Goal: Task Accomplishment & Management: Complete application form

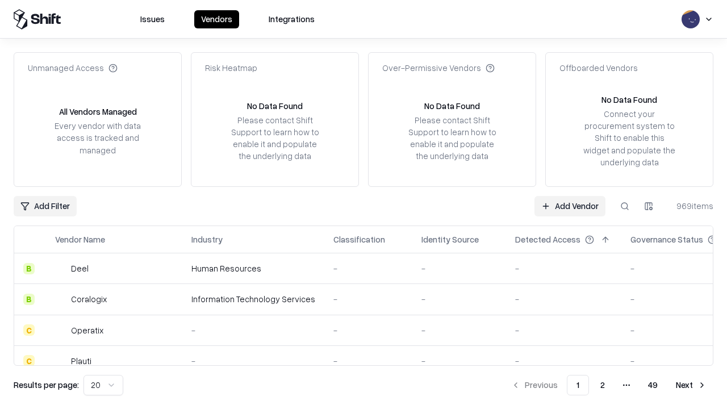
click at [570, 206] on link "Add Vendor" at bounding box center [569, 206] width 71 height 20
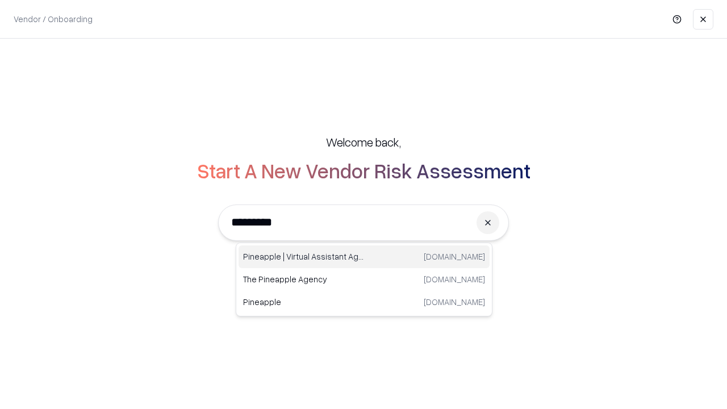
click at [364, 257] on div "Pineapple | Virtual Assistant Agency [DOMAIN_NAME]" at bounding box center [364, 256] width 251 height 23
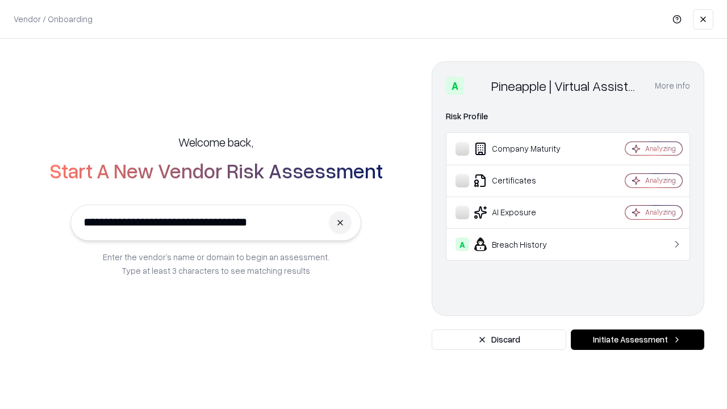
type input "**********"
click at [637, 340] on button "Initiate Assessment" at bounding box center [637, 339] width 133 height 20
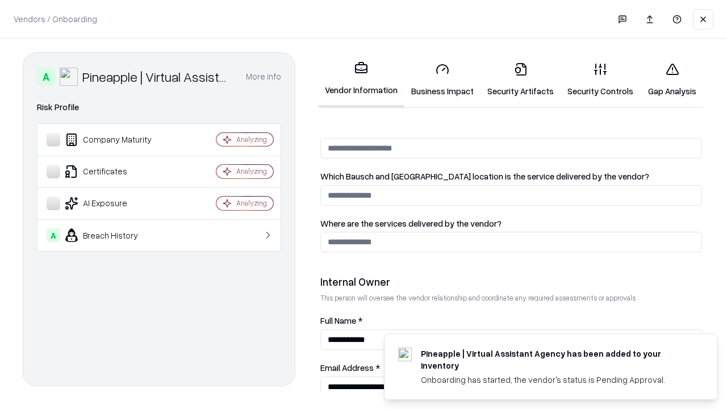
scroll to position [588, 0]
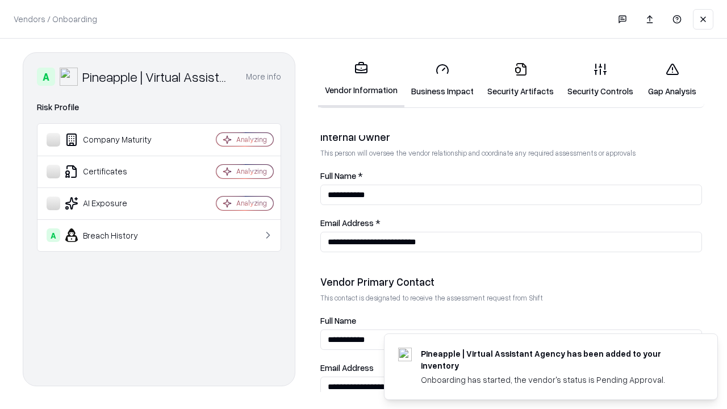
click at [442, 80] on link "Business Impact" at bounding box center [442, 79] width 76 height 53
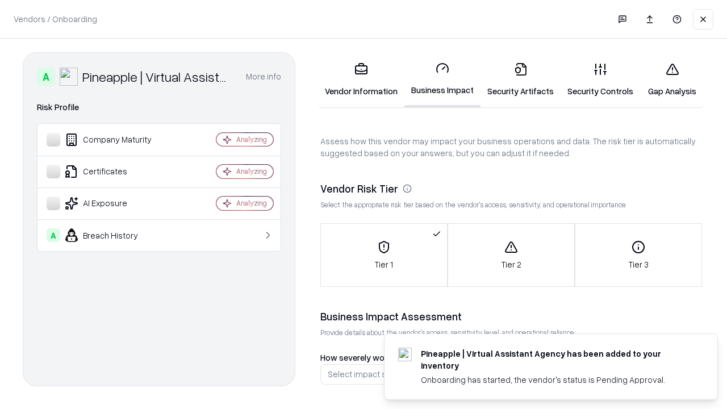
click at [520, 80] on link "Security Artifacts" at bounding box center [521, 79] width 80 height 53
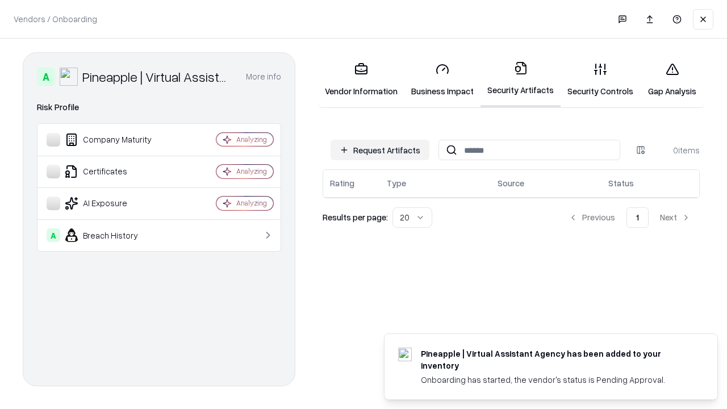
click at [380, 150] on button "Request Artifacts" at bounding box center [380, 150] width 99 height 20
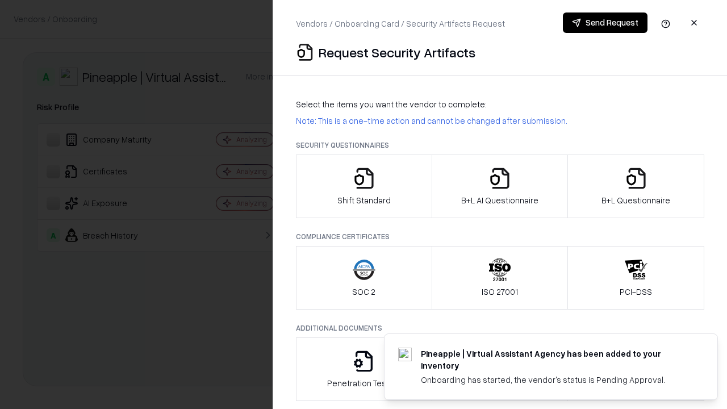
click at [364, 186] on icon "button" at bounding box center [364, 178] width 23 height 23
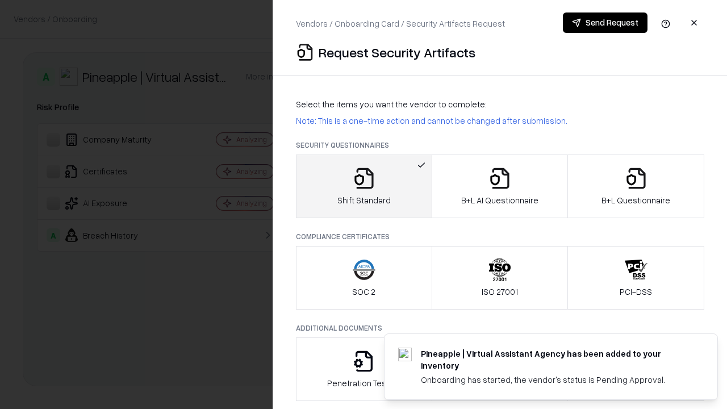
click at [605, 23] on button "Send Request" at bounding box center [605, 22] width 85 height 20
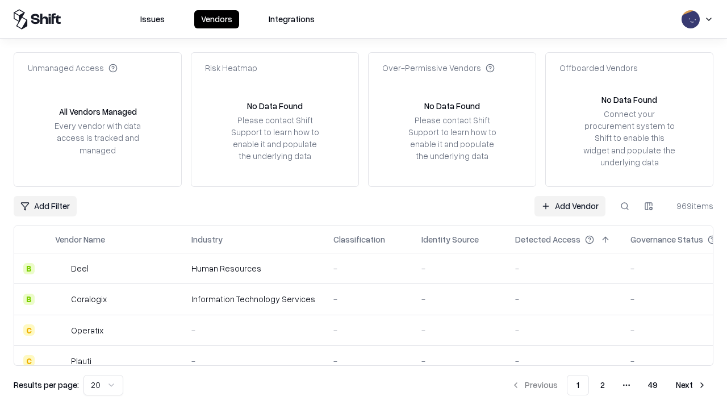
click at [625, 206] on button at bounding box center [625, 206] width 20 height 20
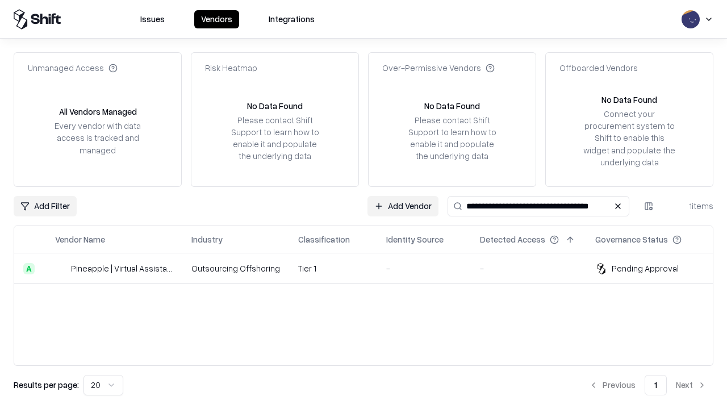
type input "**********"
click at [370, 268] on td "Tier 1" at bounding box center [333, 268] width 88 height 31
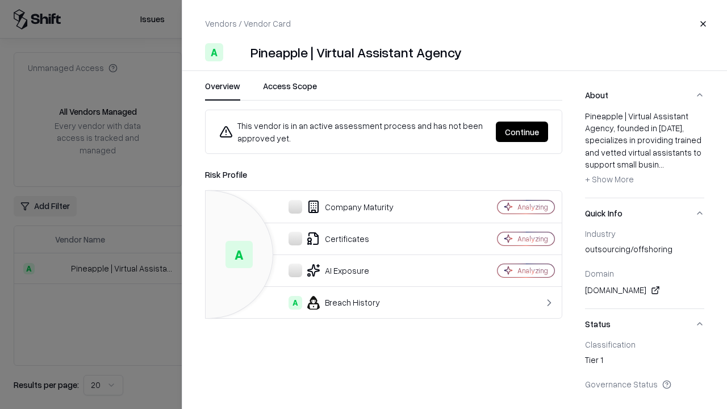
click at [522, 132] on button "Continue" at bounding box center [522, 132] width 52 height 20
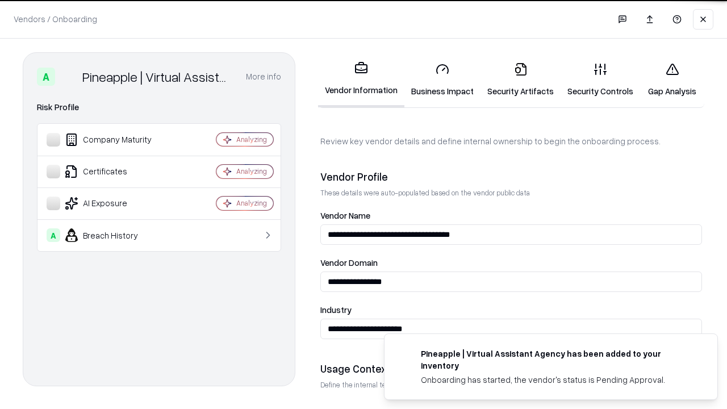
click at [520, 80] on link "Security Artifacts" at bounding box center [521, 79] width 80 height 53
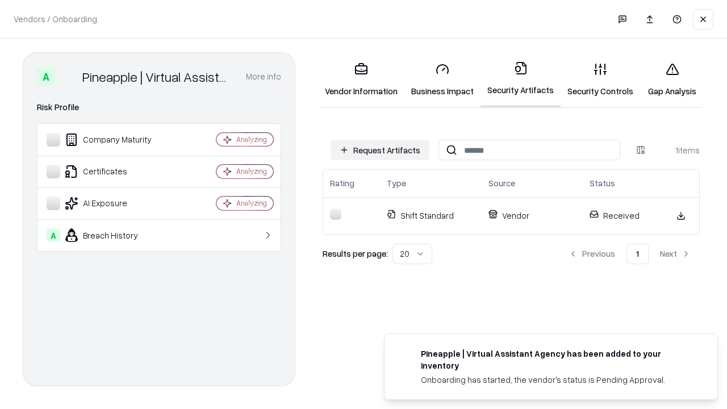
click at [672, 80] on link "Gap Analysis" at bounding box center [672, 79] width 64 height 53
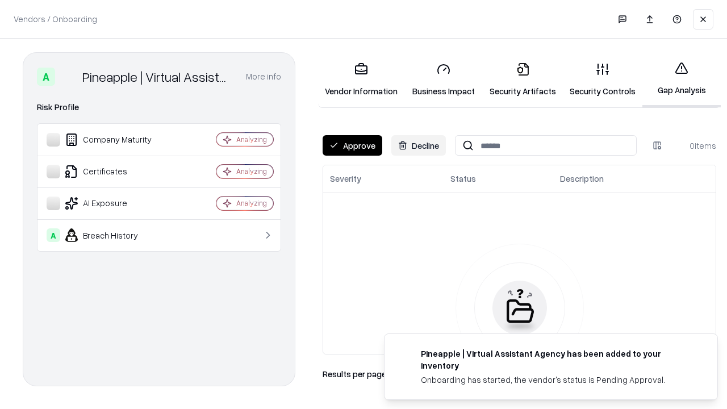
click at [352, 145] on button "Approve" at bounding box center [353, 145] width 60 height 20
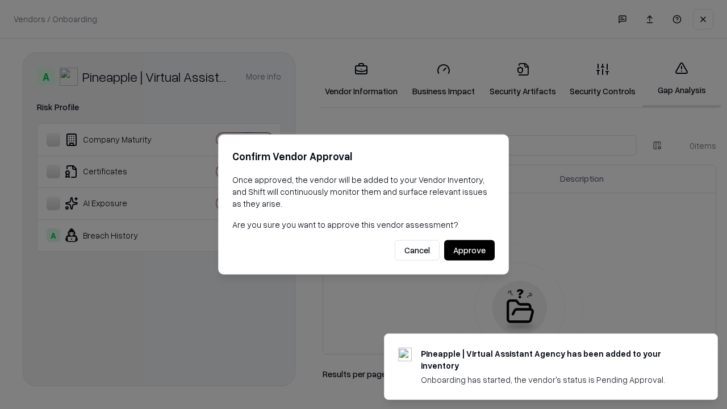
click at [469, 250] on button "Approve" at bounding box center [469, 250] width 51 height 20
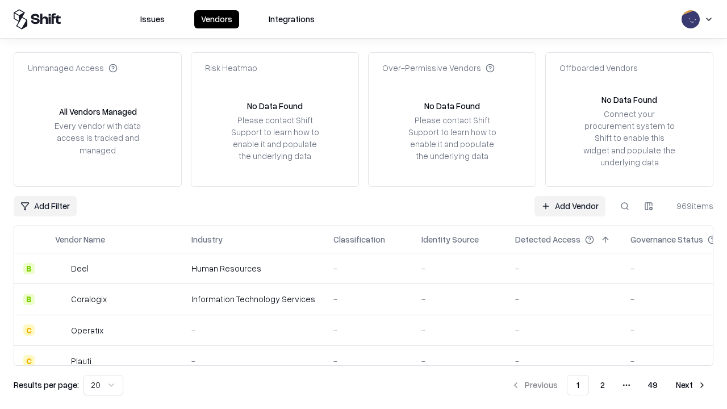
type input "**********"
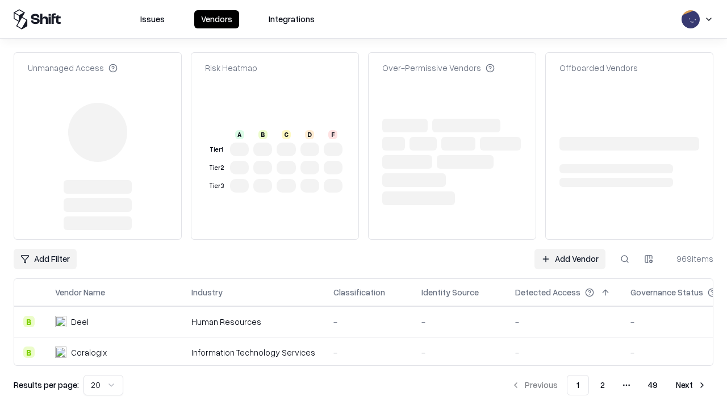
click at [570, 249] on link "Add Vendor" at bounding box center [569, 259] width 71 height 20
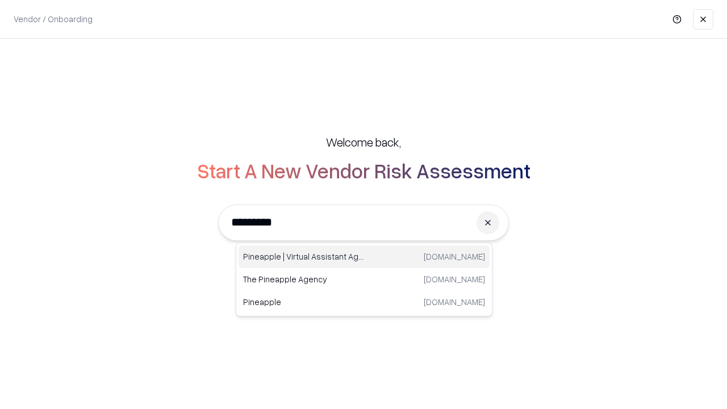
click at [364, 257] on div "Pineapple | Virtual Assistant Agency [DOMAIN_NAME]" at bounding box center [364, 256] width 251 height 23
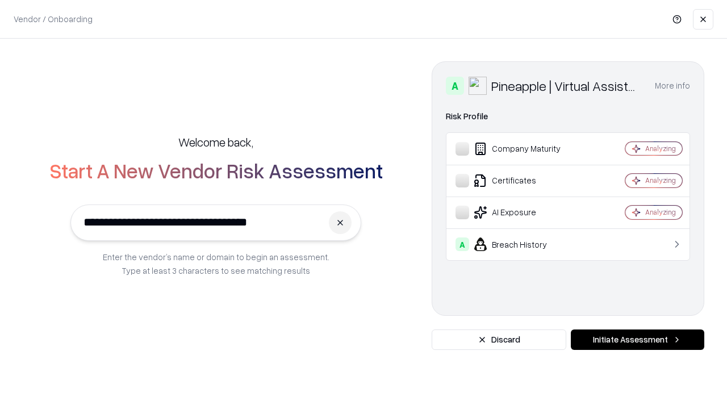
type input "**********"
click at [637, 340] on button "Initiate Assessment" at bounding box center [637, 339] width 133 height 20
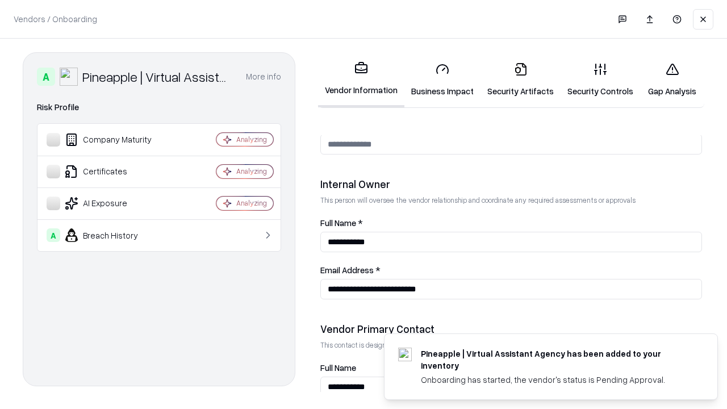
scroll to position [588, 0]
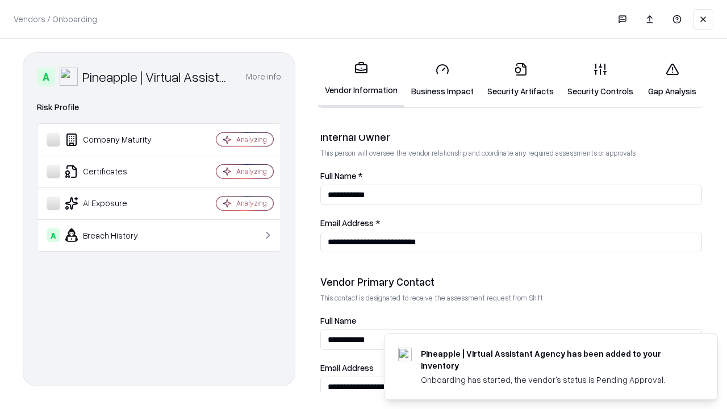
click at [672, 80] on link "Gap Analysis" at bounding box center [672, 79] width 64 height 53
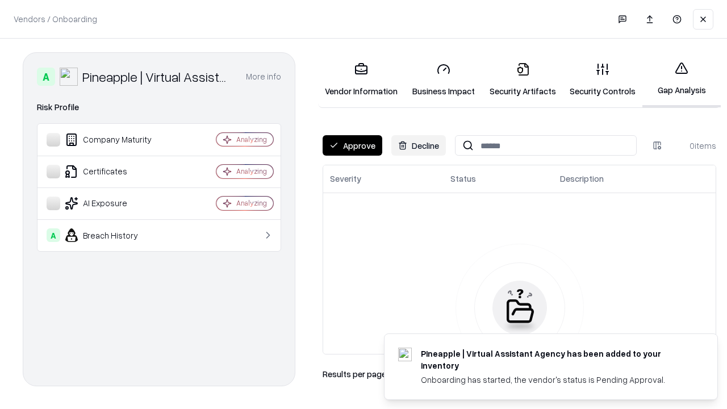
click at [352, 145] on button "Approve" at bounding box center [353, 145] width 60 height 20
